Goal: Check status: Check status

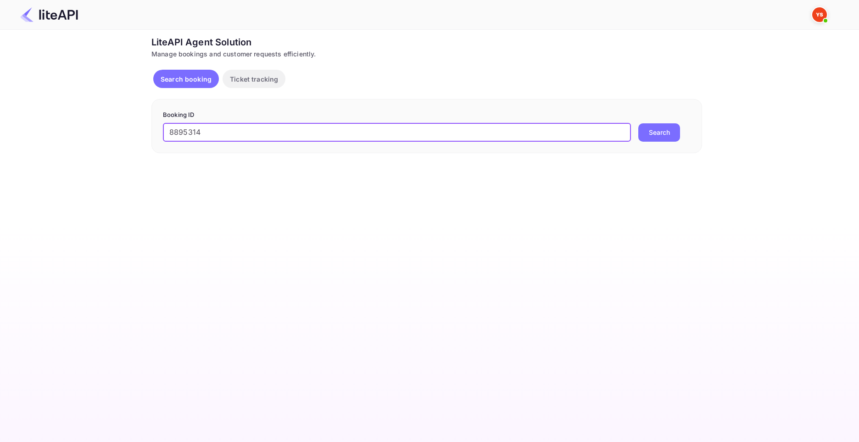
type input "8895314"
click at [638, 123] on button "Search" at bounding box center [659, 132] width 42 height 18
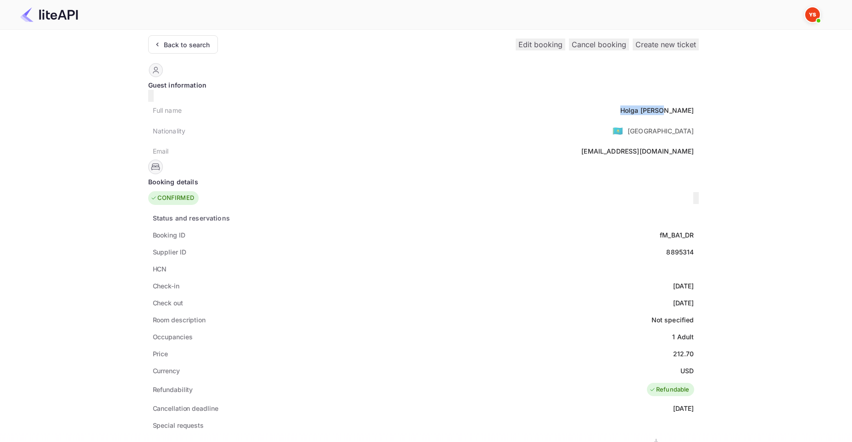
drag, startPoint x: 369, startPoint y: 105, endPoint x: 412, endPoint y: 107, distance: 43.2
click at [412, 107] on div "Full name [PERSON_NAME]" at bounding box center [423, 110] width 550 height 17
copy div "Holga [PERSON_NAME]"
drag, startPoint x: 391, startPoint y: 344, endPoint x: 411, endPoint y: 346, distance: 19.4
click at [673, 349] on div "212.70" at bounding box center [683, 354] width 21 height 10
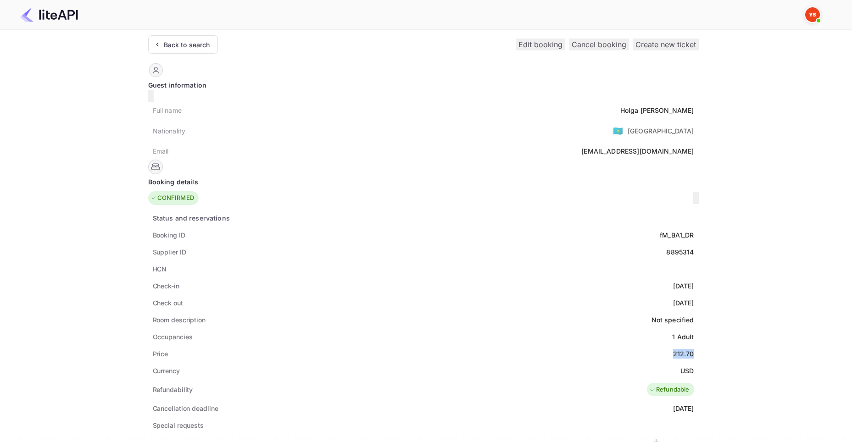
copy div "212.70"
drag, startPoint x: 397, startPoint y: 359, endPoint x: 408, endPoint y: 360, distance: 10.6
click at [680, 366] on div "USD" at bounding box center [686, 371] width 13 height 10
click at [388, 362] on div "Currency USD" at bounding box center [423, 370] width 550 height 17
drag, startPoint x: 401, startPoint y: 360, endPoint x: 415, endPoint y: 362, distance: 13.9
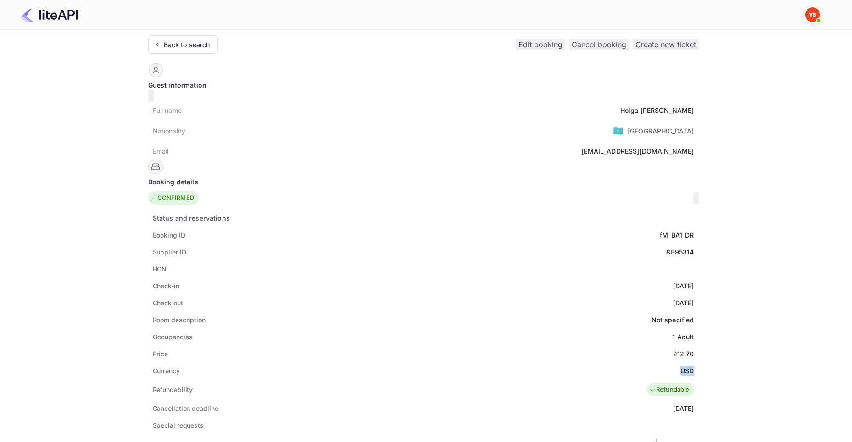
click at [415, 362] on div "Currency USD" at bounding box center [423, 370] width 550 height 17
copy div "USD"
click at [182, 35] on div "Back to search" at bounding box center [183, 44] width 70 height 18
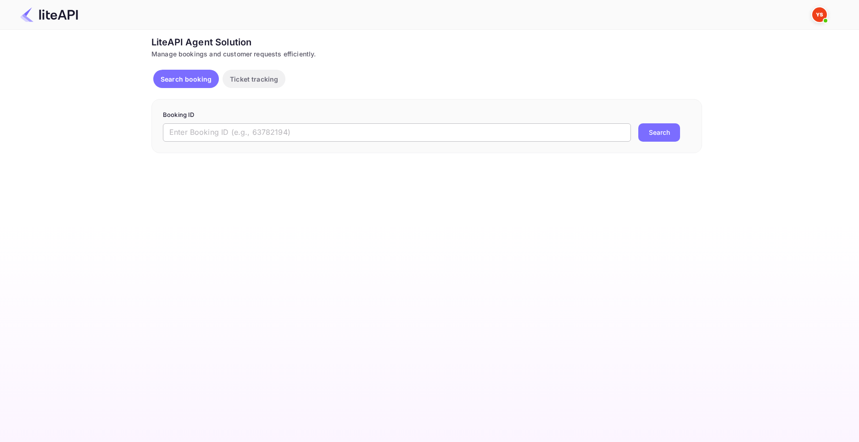
click at [268, 133] on input "text" at bounding box center [397, 132] width 468 height 18
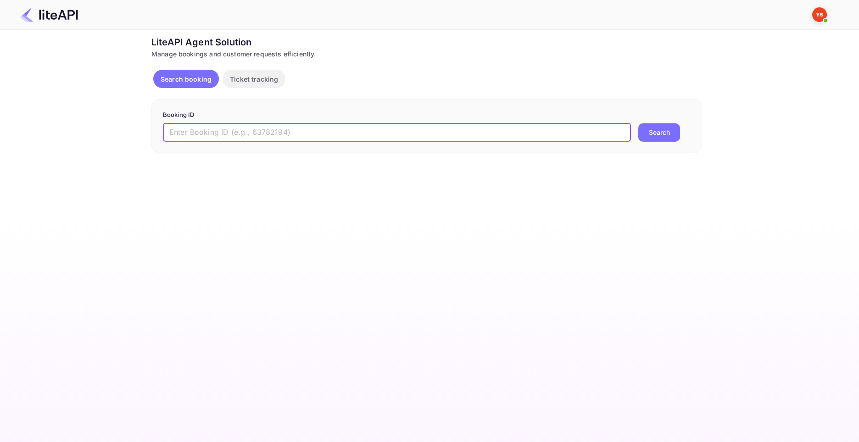
paste input "8760280"
type input "8760280"
click at [638, 123] on button "Search" at bounding box center [659, 132] width 42 height 18
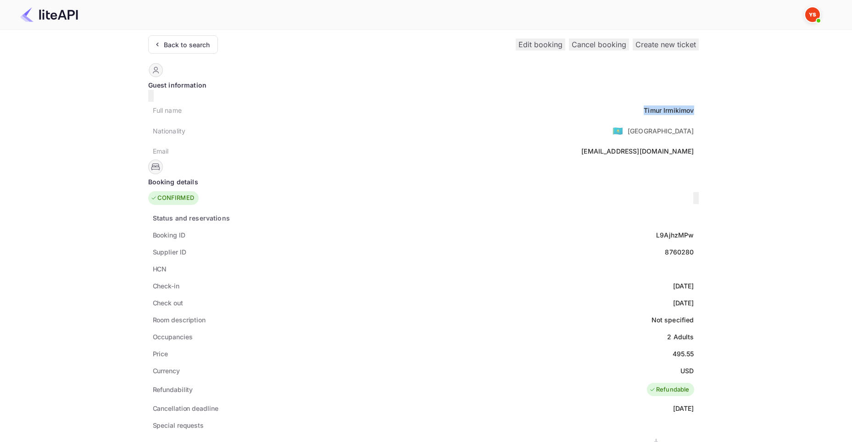
drag, startPoint x: 361, startPoint y: 103, endPoint x: 410, endPoint y: 107, distance: 49.3
click at [644, 107] on div "[PERSON_NAME]" at bounding box center [669, 111] width 50 height 10
copy div "[PERSON_NAME]"
drag, startPoint x: 389, startPoint y: 344, endPoint x: 409, endPoint y: 354, distance: 22.6
click at [415, 348] on div "Status and reservations Booking ID L9AjhzMPw Supplier ID 8760280 HCN Check-in […" at bounding box center [423, 434] width 550 height 449
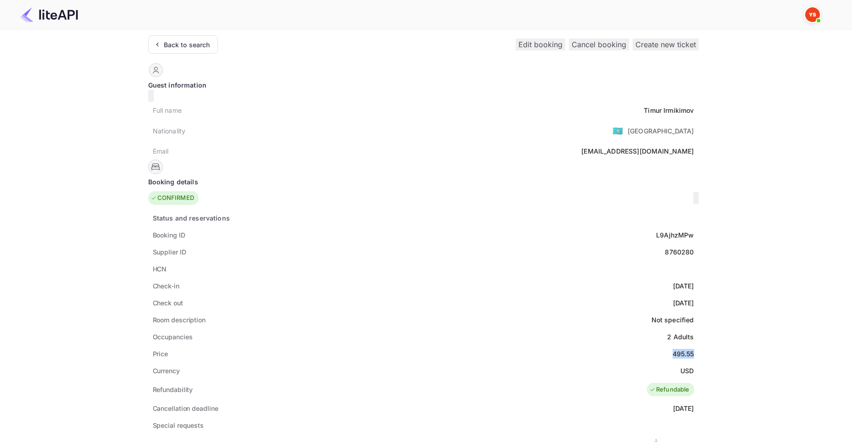
copy div "495.55"
drag, startPoint x: 397, startPoint y: 360, endPoint x: 411, endPoint y: 361, distance: 13.8
click at [411, 362] on div "Currency USD" at bounding box center [423, 370] width 550 height 17
copy div "USD"
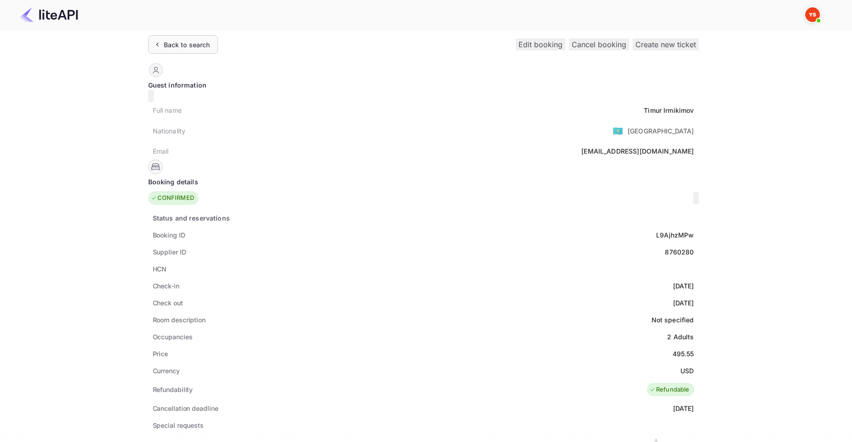
click at [196, 49] on div "Back to search" at bounding box center [183, 44] width 70 height 18
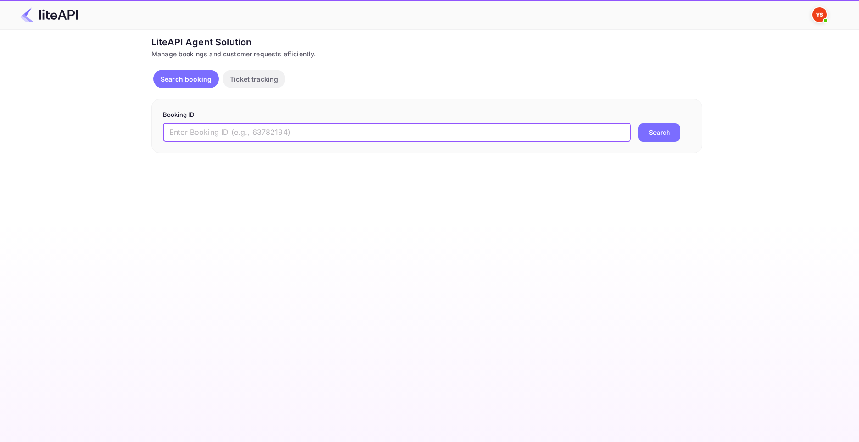
click at [217, 130] on input "text" at bounding box center [397, 132] width 468 height 18
paste input "8043955"
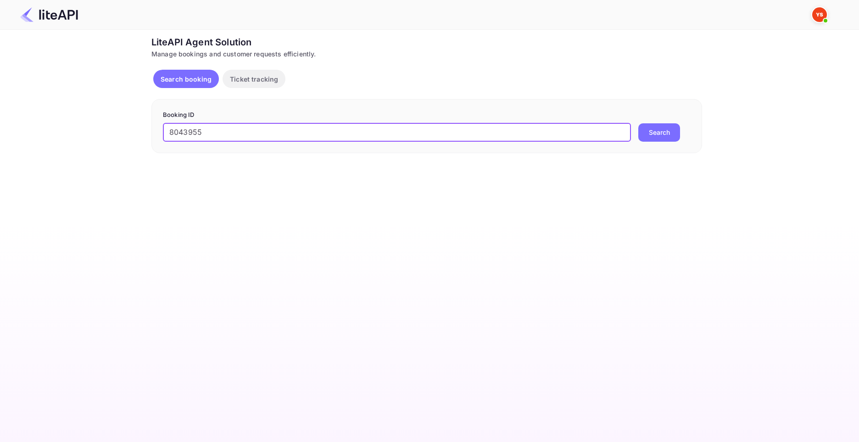
type input "8043955"
click at [638, 123] on button "Search" at bounding box center [659, 132] width 42 height 18
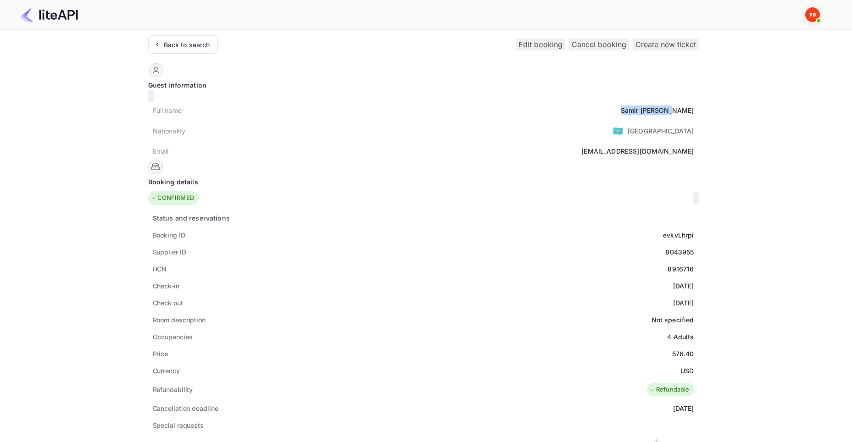
drag, startPoint x: 361, startPoint y: 106, endPoint x: 409, endPoint y: 107, distance: 48.2
click at [410, 107] on div "Full name [PERSON_NAME]" at bounding box center [423, 110] width 550 height 17
copy div "[PERSON_NAME]"
drag, startPoint x: 390, startPoint y: 344, endPoint x: 410, endPoint y: 344, distance: 19.7
click at [672, 349] on div "576.40" at bounding box center [683, 354] width 22 height 10
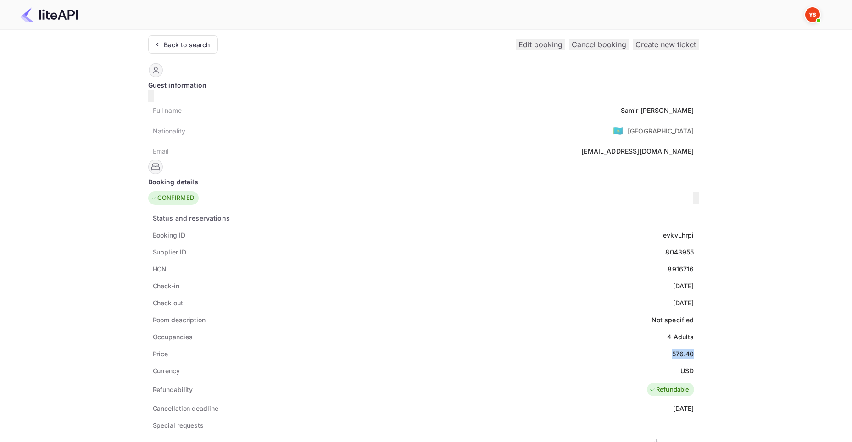
copy div "576.40"
drag, startPoint x: 396, startPoint y: 359, endPoint x: 411, endPoint y: 360, distance: 14.7
click at [411, 362] on div "Currency USD" at bounding box center [423, 370] width 550 height 17
copy div "USD"
click at [184, 43] on div "Back to search" at bounding box center [187, 45] width 46 height 10
